Goal: Task Accomplishment & Management: Manage account settings

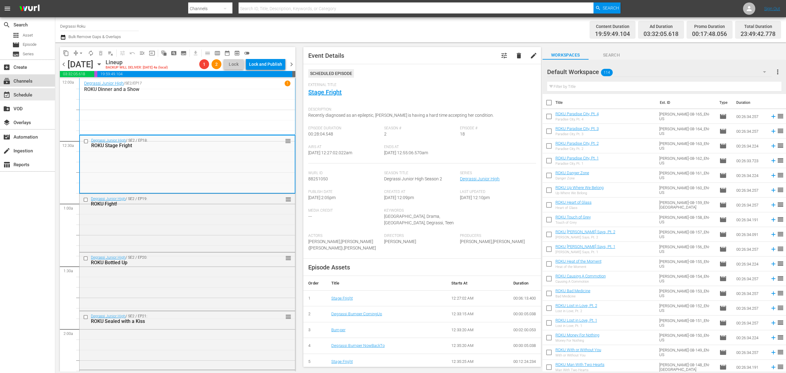
click at [35, 81] on div "subscriptions Channels" at bounding box center [27, 80] width 55 height 12
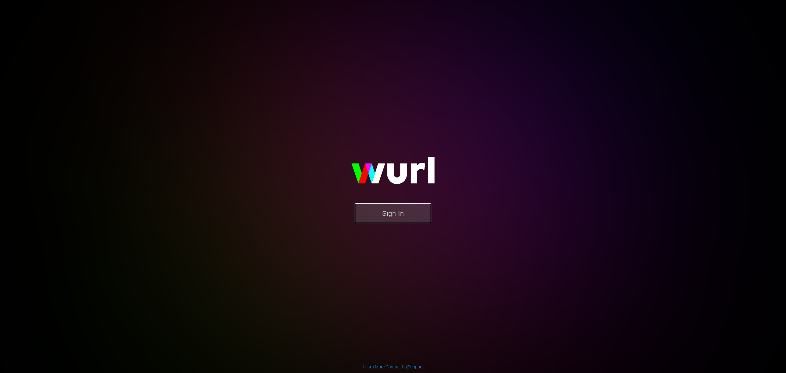
click at [377, 219] on button "Sign In" at bounding box center [393, 213] width 77 height 20
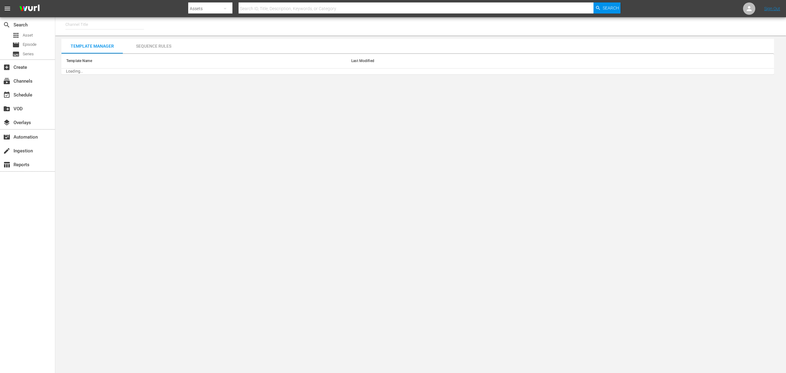
type input "Degrassi Roku (716)"
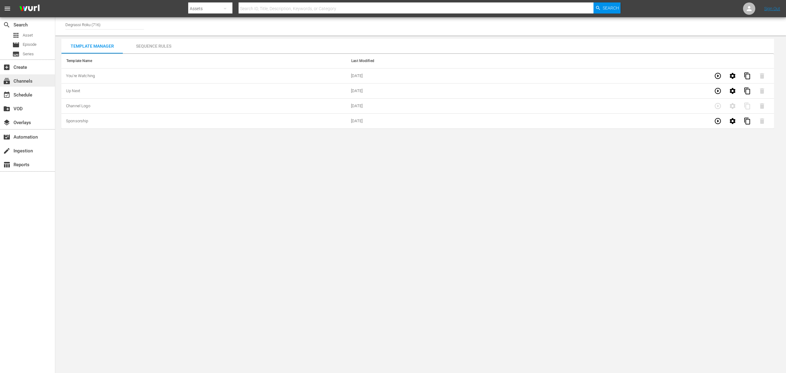
click at [29, 81] on div "subscriptions Channels" at bounding box center [17, 80] width 34 height 6
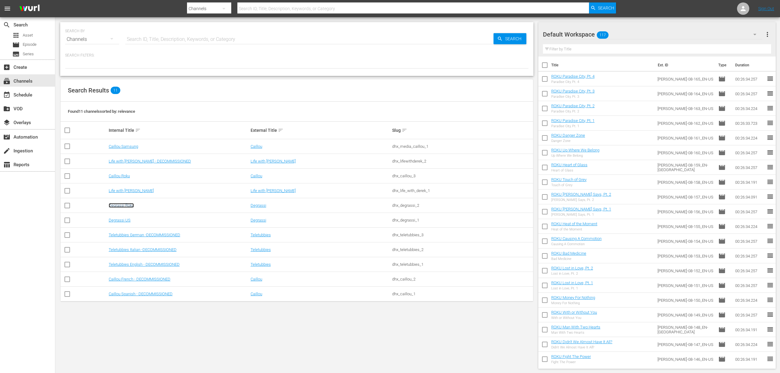
click at [118, 206] on link "Degrassi Roku" at bounding box center [121, 205] width 25 height 5
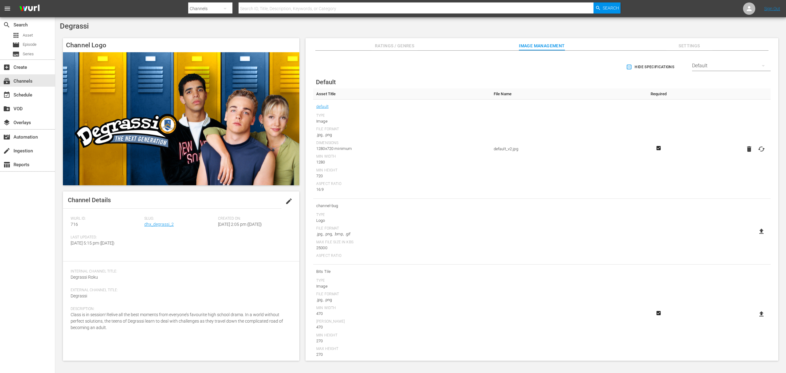
click at [163, 229] on div "Slug: dhx_degrassi_2" at bounding box center [181, 225] width 74 height 19
click at [161, 227] on link "dhx_degrassi_2" at bounding box center [158, 224] width 29 height 5
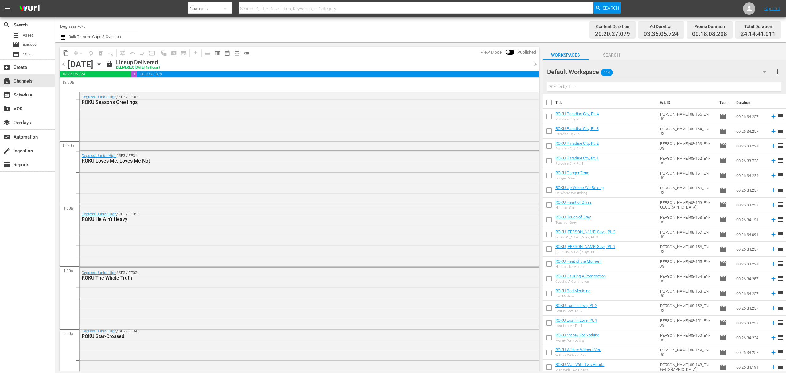
click at [59, 37] on div "Channel Title Degrassi Roku Bulk Remove Gaps & Overlaps Content Duration 20:20:…" at bounding box center [420, 29] width 731 height 25
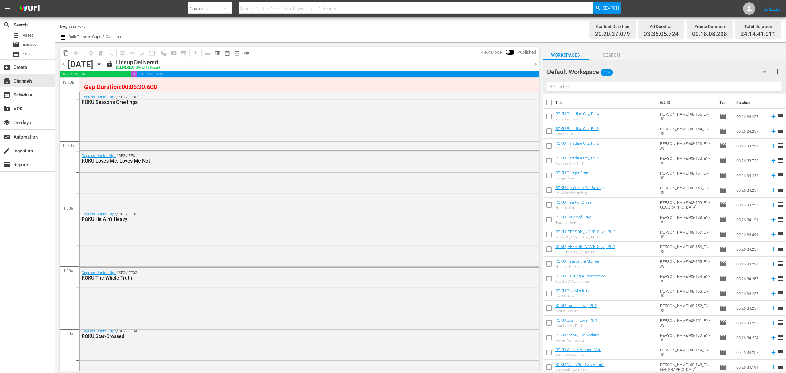
click at [61, 36] on icon "button" at bounding box center [63, 37] width 4 height 5
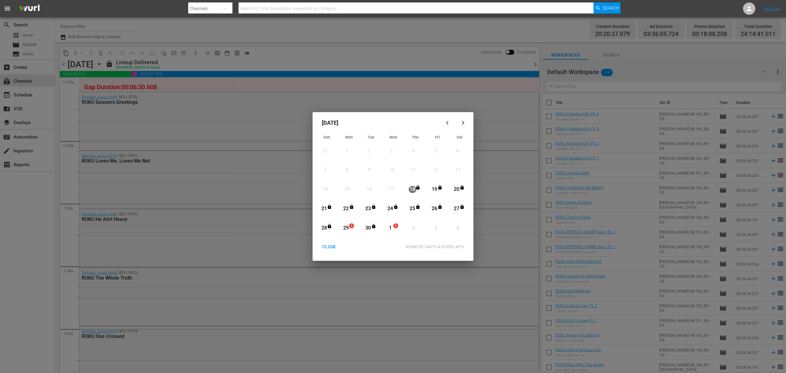
click at [328, 252] on button "CLOSE" at bounding box center [329, 246] width 29 height 11
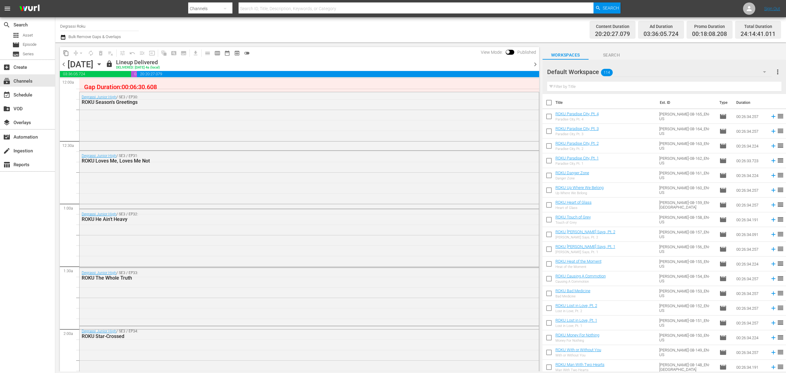
click at [100, 64] on icon "button" at bounding box center [99, 65] width 3 height 2
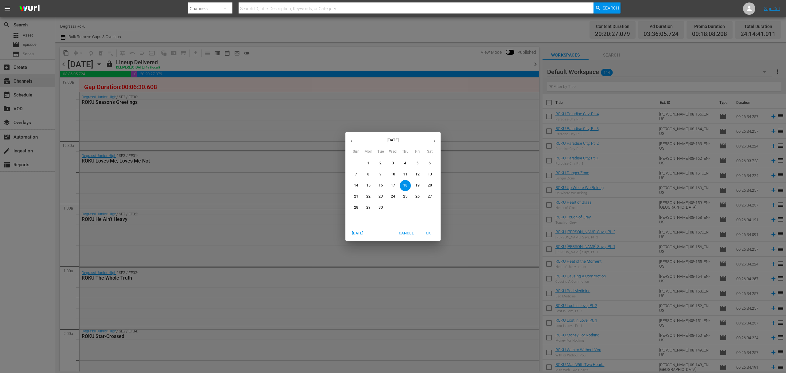
click at [369, 208] on p "29" at bounding box center [368, 207] width 4 height 5
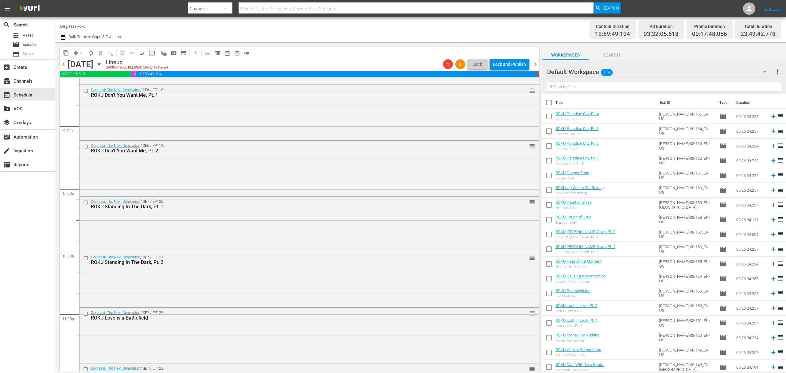
scroll to position [2748, 0]
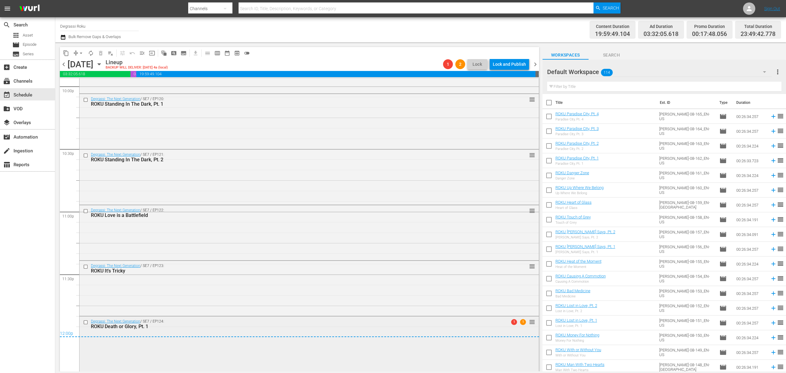
click at [441, 319] on div "Degrassi: The Next Generation / SE7 / EP124: ROKU Death or Glory, Pt. 1" at bounding box center [297, 324] width 413 height 10
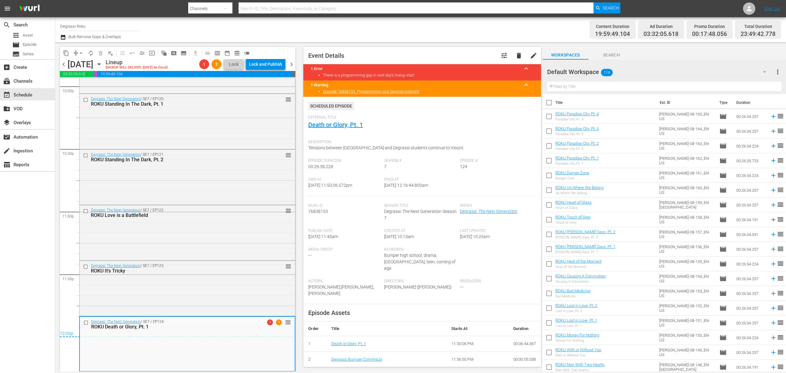
click at [292, 67] on span "chevron_right" at bounding box center [292, 64] width 8 height 8
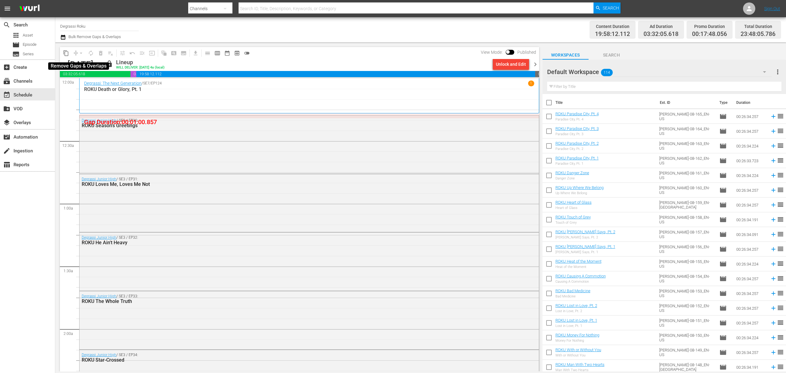
click at [79, 54] on div "arrow_drop_down" at bounding box center [81, 53] width 10 height 10
click at [513, 66] on div "Unlock and Edit" at bounding box center [511, 64] width 30 height 11
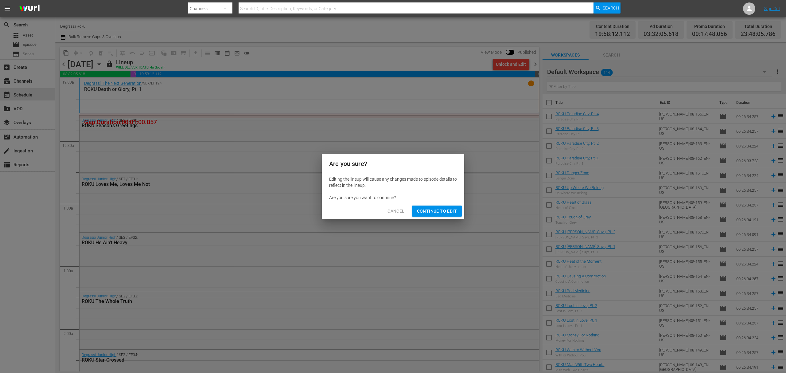
click at [452, 215] on button "Continue to Edit" at bounding box center [437, 210] width 50 height 11
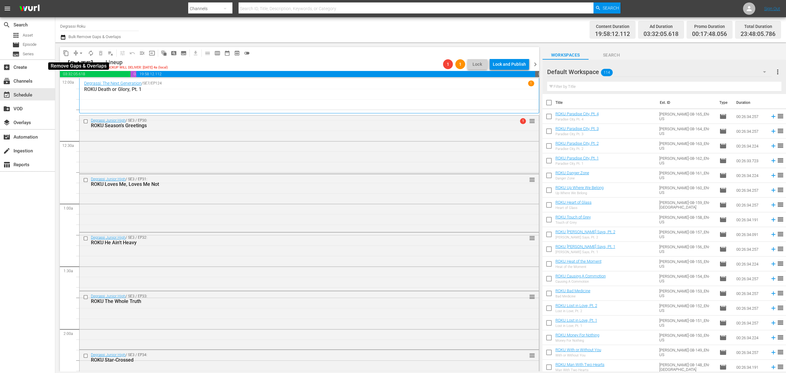
click at [80, 53] on span "arrow_drop_down" at bounding box center [81, 53] width 6 height 6
click at [91, 86] on li "Align to End of Previous Day" at bounding box center [81, 86] width 64 height 10
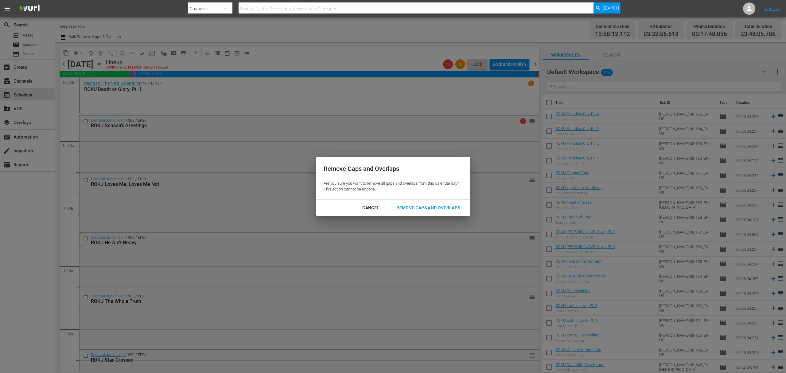
click at [428, 209] on div "Remove Gaps and Overlaps" at bounding box center [427, 208] width 73 height 8
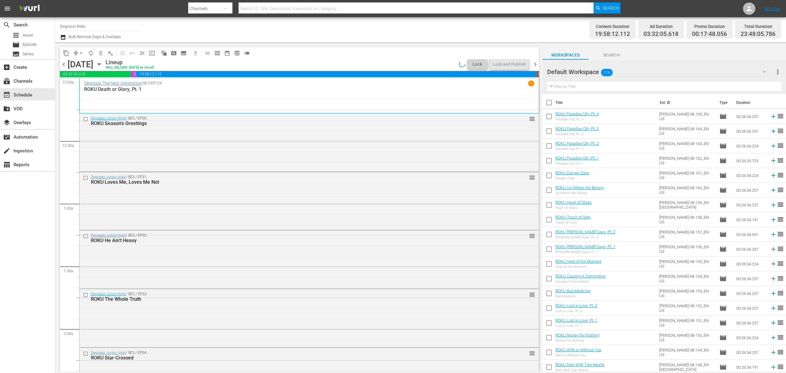
click at [538, 61] on span "chevron_right" at bounding box center [535, 64] width 8 height 8
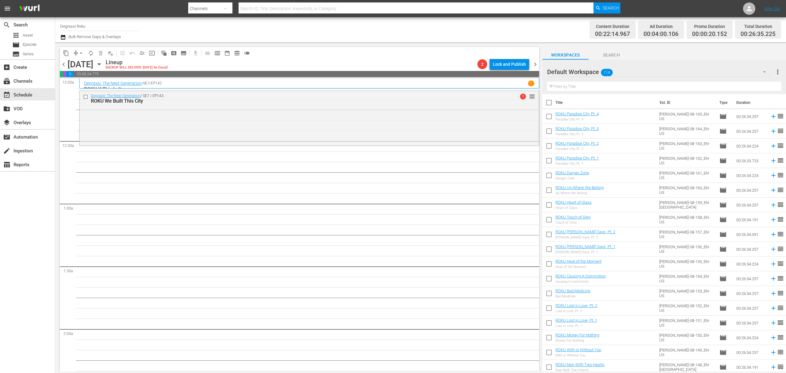
click at [80, 53] on span "arrow_drop_down" at bounding box center [81, 53] width 6 height 6
click at [103, 85] on li "Align to End of Previous Day" at bounding box center [81, 86] width 64 height 10
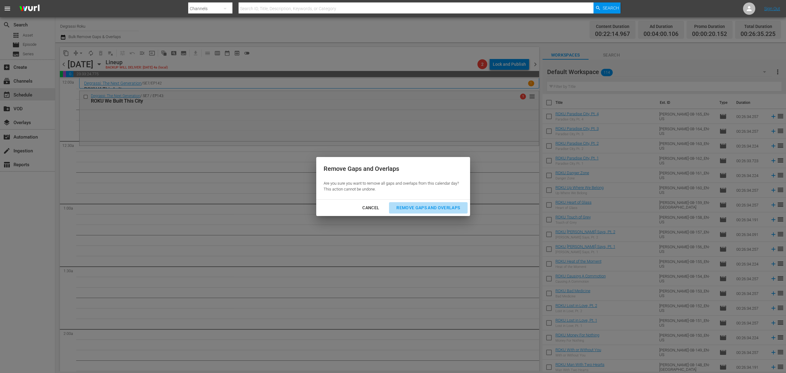
click at [402, 208] on div "Remove Gaps and Overlaps" at bounding box center [427, 208] width 73 height 8
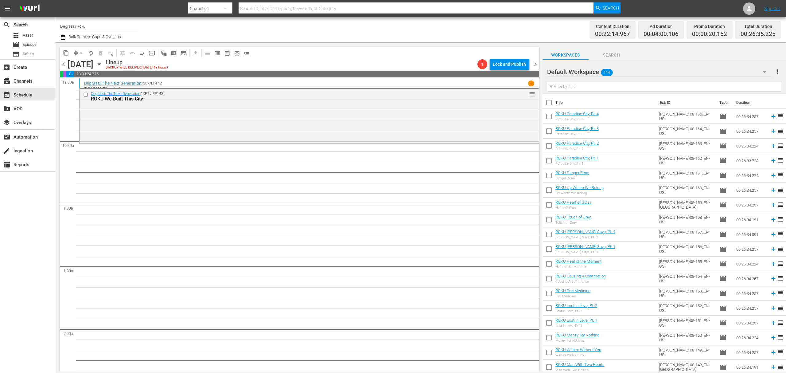
click at [103, 65] on icon "button" at bounding box center [99, 64] width 7 height 7
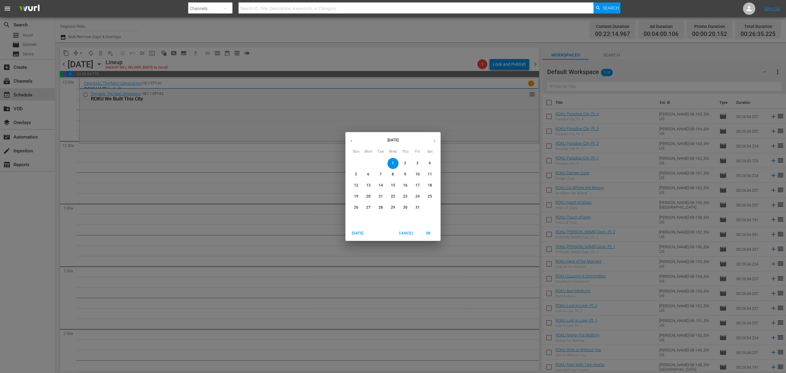
click at [348, 141] on button "button" at bounding box center [351, 141] width 12 height 12
click at [410, 236] on span "Cancel" at bounding box center [406, 233] width 15 height 6
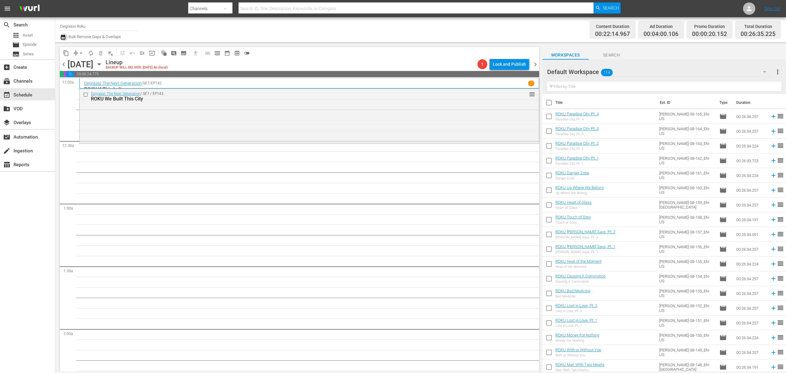
click at [65, 34] on icon "button" at bounding box center [63, 36] width 6 height 7
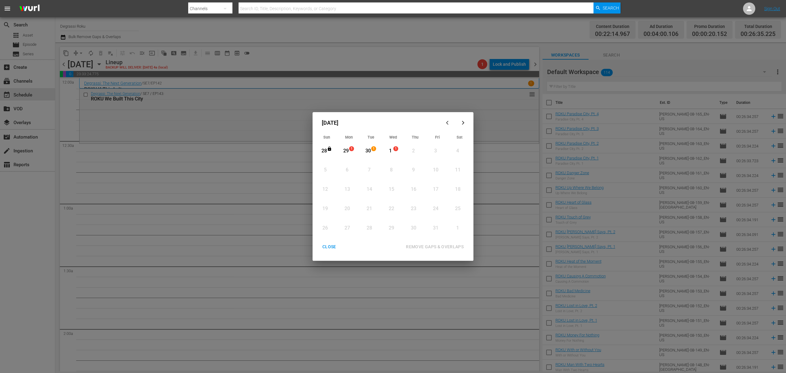
click at [445, 120] on div "button" at bounding box center [448, 122] width 7 height 5
click at [463, 122] on icon "button" at bounding box center [463, 122] width 5 height 5
click at [327, 249] on div "CLOSE" at bounding box center [329, 247] width 24 height 8
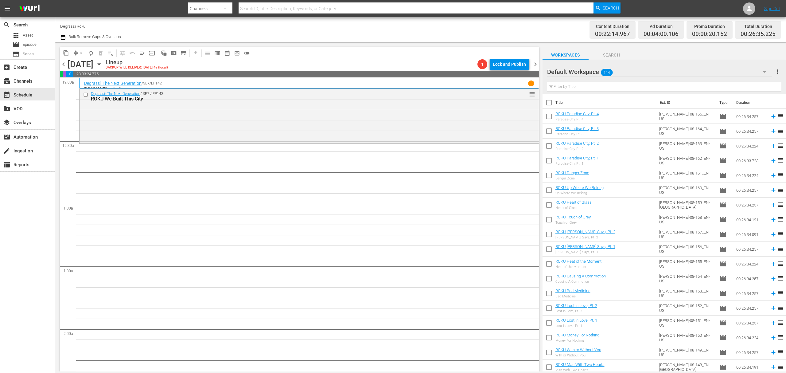
click at [103, 66] on icon "button" at bounding box center [99, 64] width 7 height 7
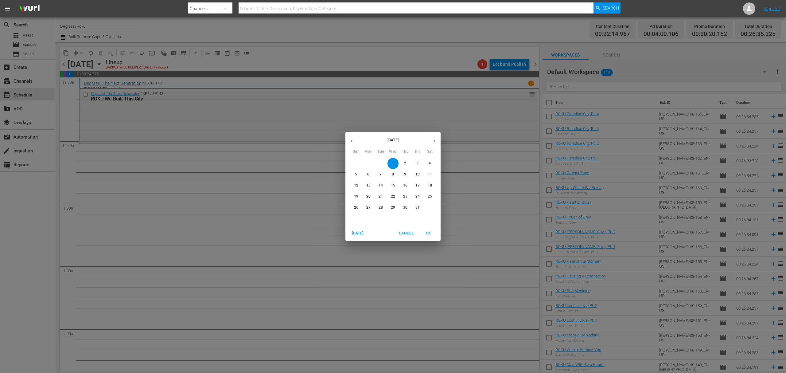
click at [355, 141] on button "button" at bounding box center [351, 141] width 12 height 12
click at [356, 210] on p "28" at bounding box center [356, 207] width 4 height 5
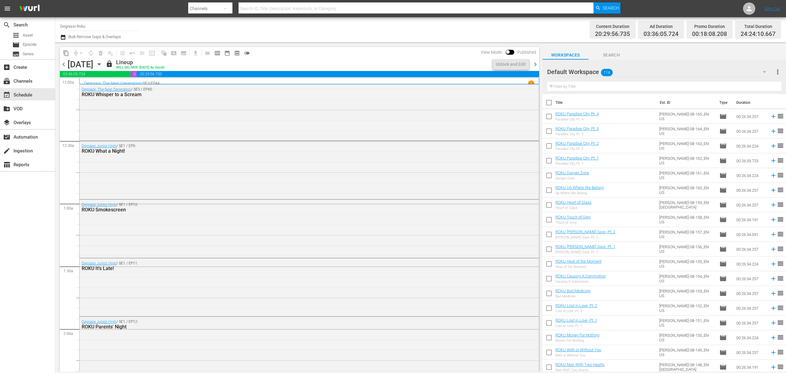
click at [535, 62] on span "chevron_right" at bounding box center [535, 64] width 8 height 8
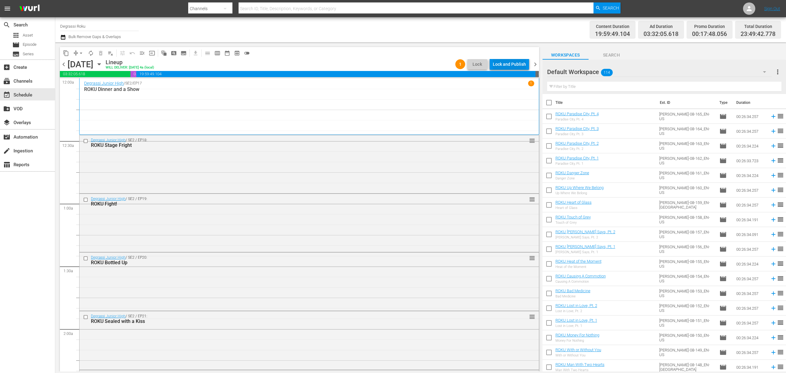
click at [517, 63] on div "Lock and Publish" at bounding box center [509, 64] width 33 height 11
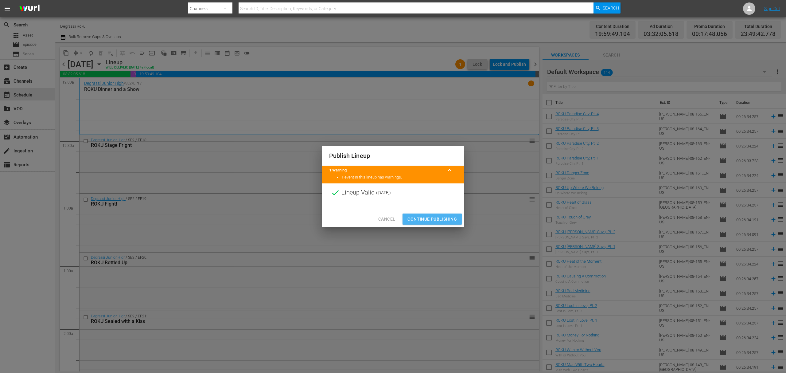
click at [438, 219] on span "Continue Publishing" at bounding box center [431, 219] width 49 height 8
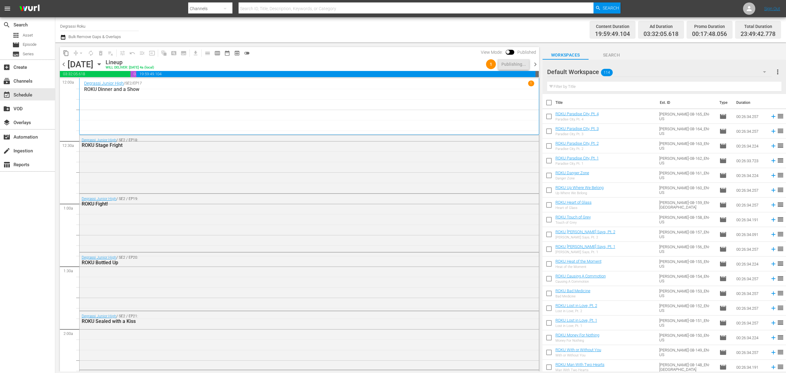
click at [536, 64] on span "chevron_right" at bounding box center [535, 64] width 8 height 8
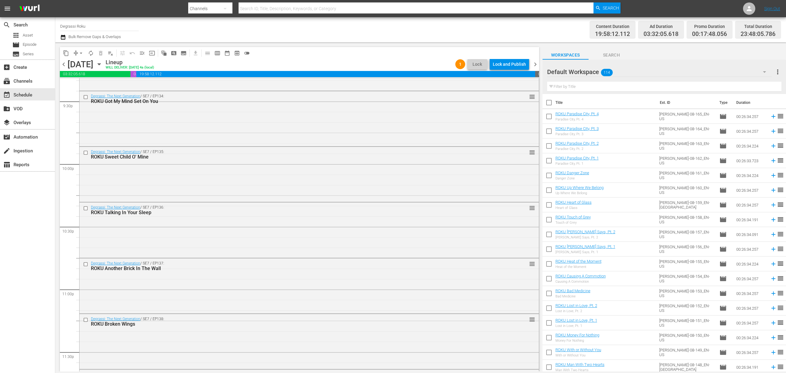
scroll to position [2723, 0]
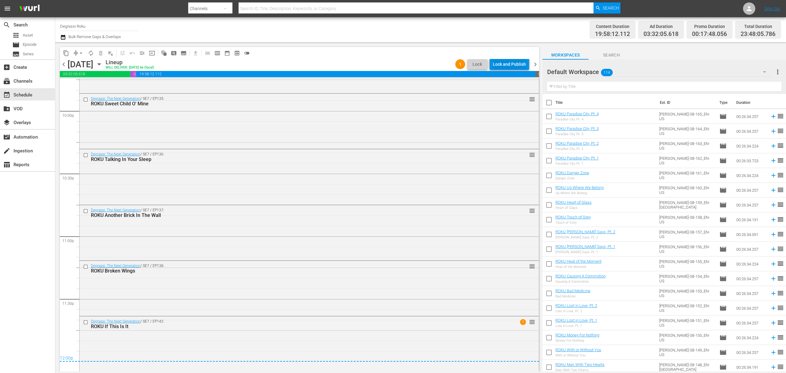
click at [513, 60] on div "Lock and Publish" at bounding box center [509, 64] width 33 height 11
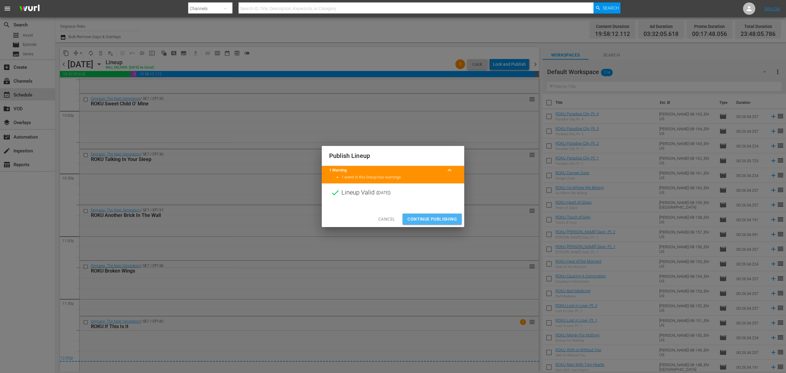
click at [430, 224] on button "Continue Publishing" at bounding box center [431, 218] width 59 height 11
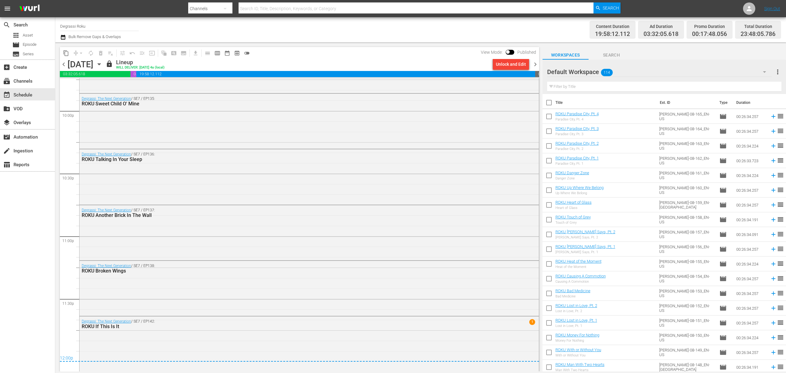
click at [534, 64] on span "chevron_right" at bounding box center [535, 64] width 8 height 8
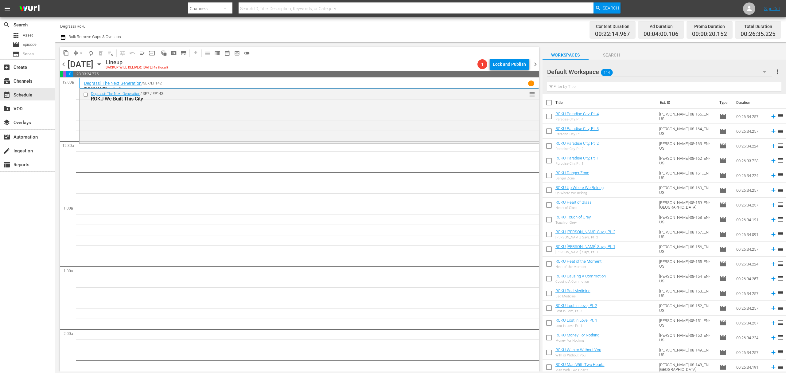
click at [103, 64] on icon "button" at bounding box center [99, 64] width 7 height 7
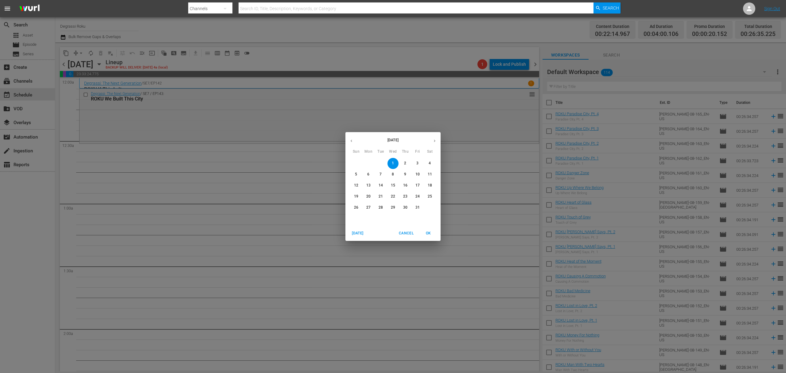
click at [347, 139] on button "button" at bounding box center [351, 141] width 12 height 12
click at [404, 236] on span "Cancel" at bounding box center [406, 233] width 15 height 6
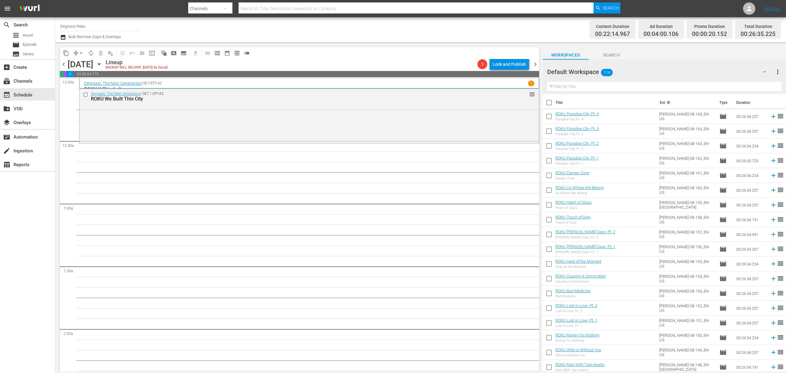
click at [63, 37] on icon "button" at bounding box center [63, 36] width 6 height 7
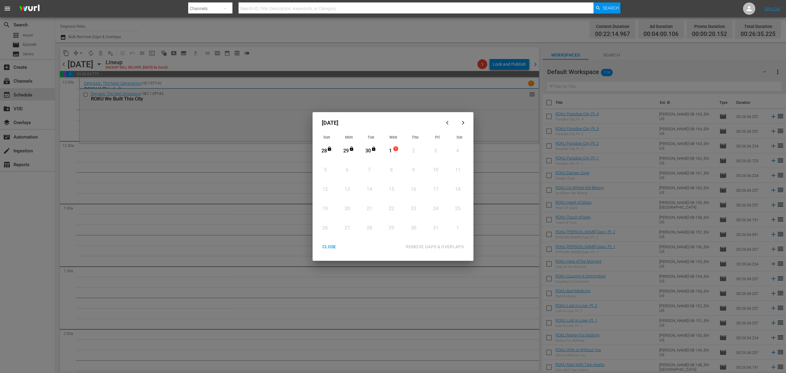
click at [445, 123] on div "button" at bounding box center [448, 122] width 7 height 5
click at [326, 247] on div "CLOSE" at bounding box center [329, 247] width 24 height 8
